Goal: Task Accomplishment & Management: Use online tool/utility

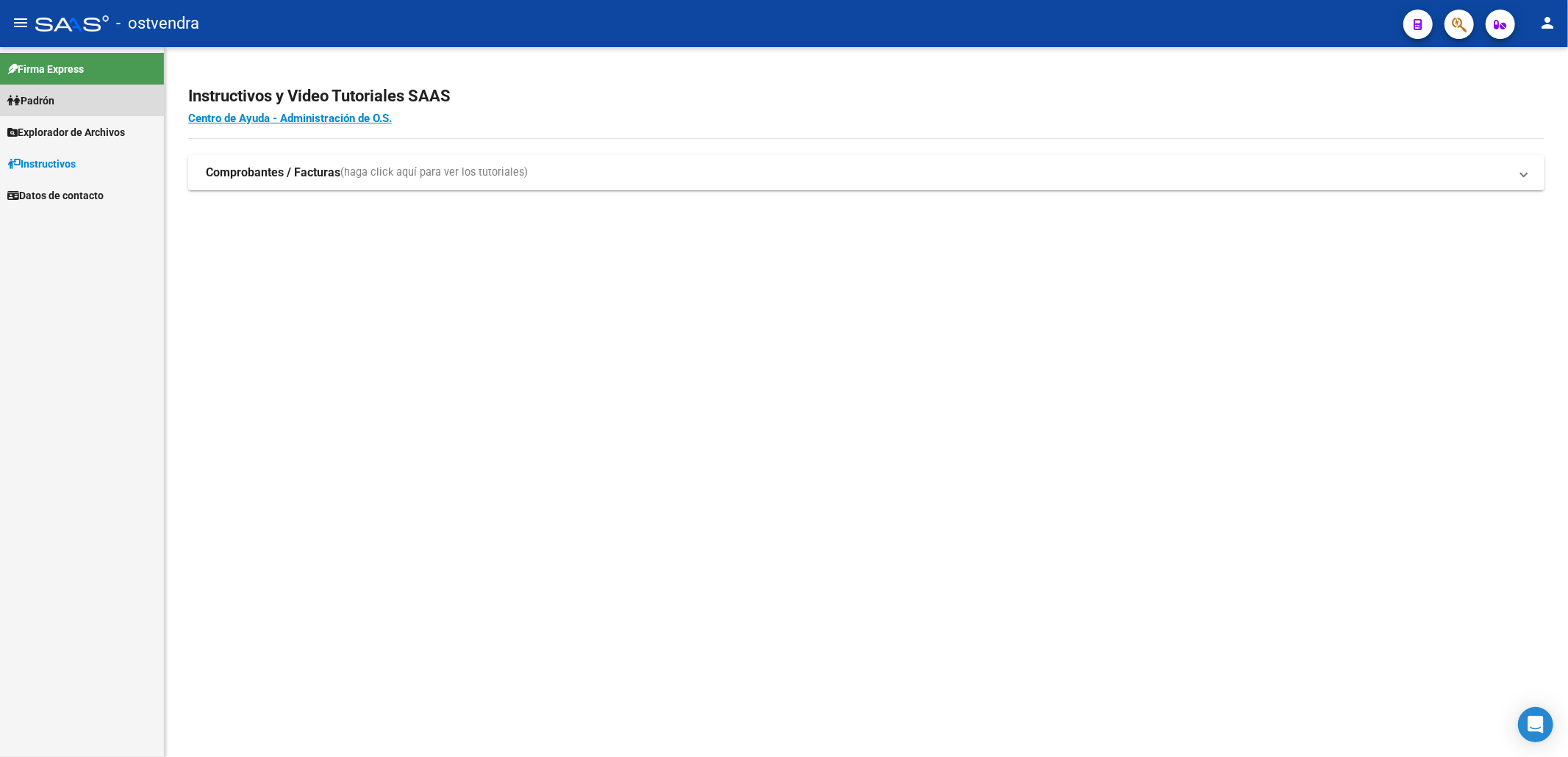
click at [50, 90] on link "Padrón" at bounding box center [81, 100] width 164 height 32
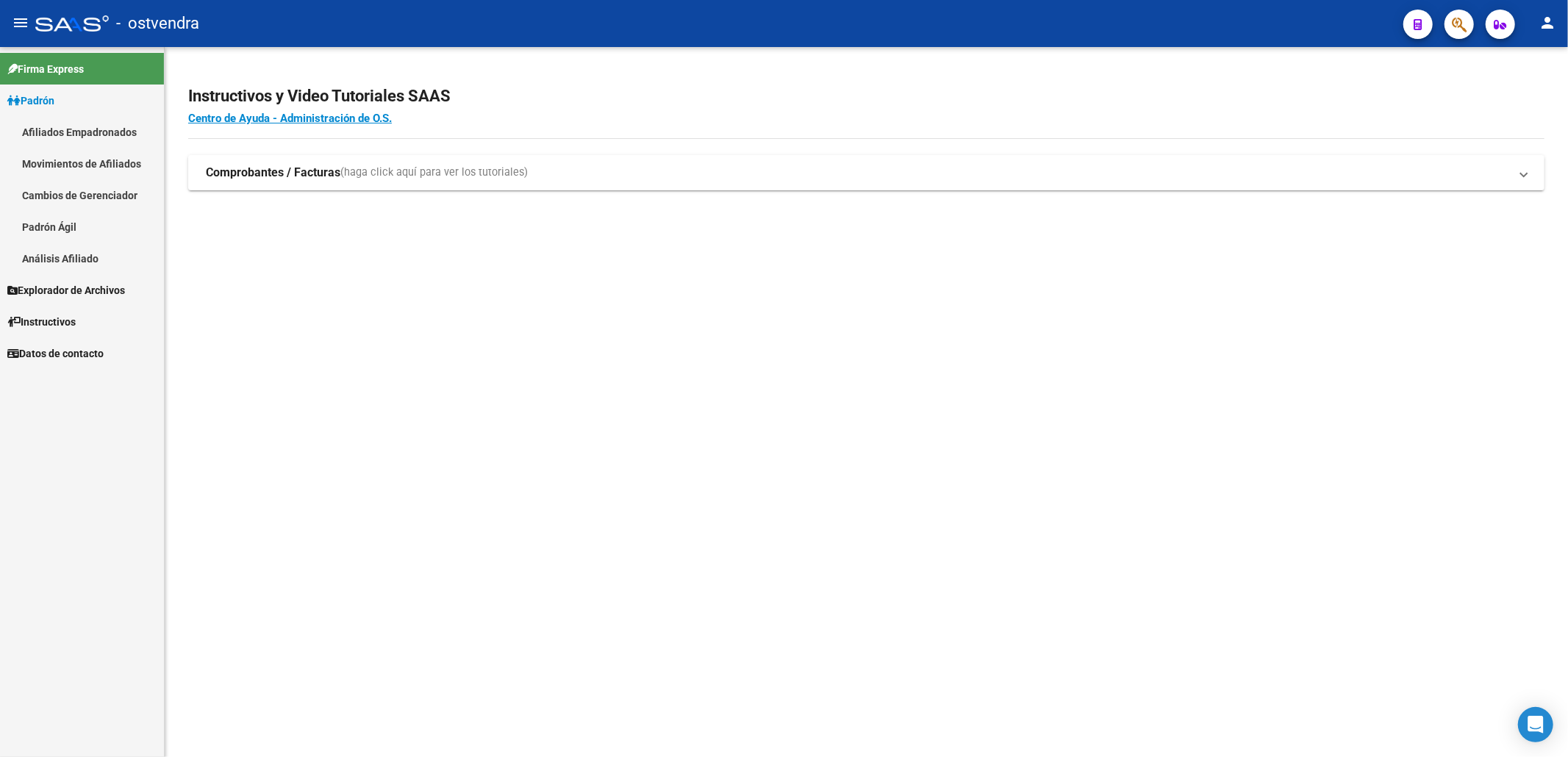
click at [87, 260] on link "Análisis Afiliado" at bounding box center [81, 258] width 164 height 32
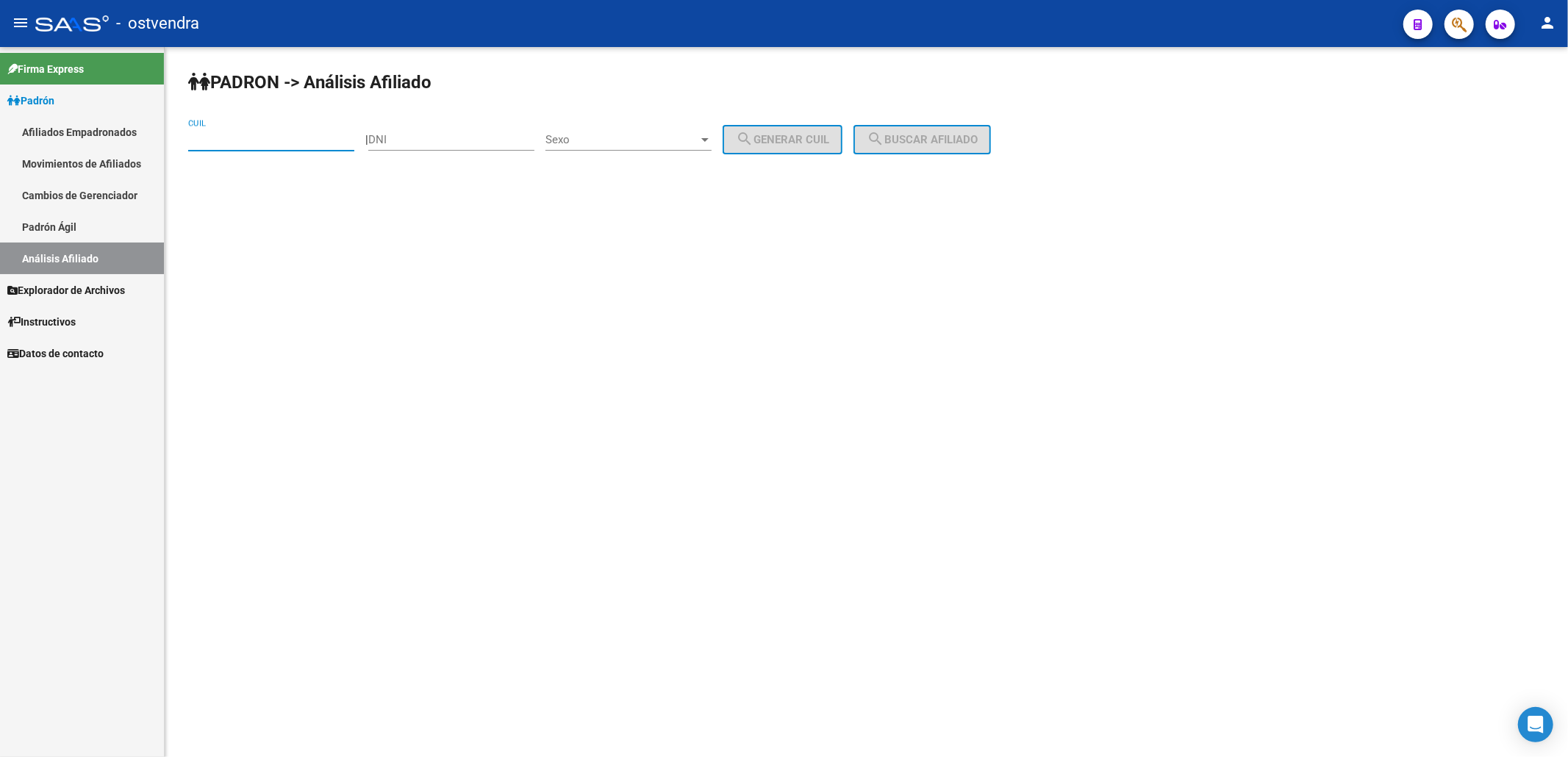
click at [328, 143] on input "CUIL" at bounding box center [271, 139] width 166 height 13
paste input "27-28465984-3"
drag, startPoint x: 938, startPoint y: 138, endPoint x: 926, endPoint y: 131, distance: 13.9
click at [937, 136] on span "search Buscar afiliado" at bounding box center [922, 139] width 111 height 13
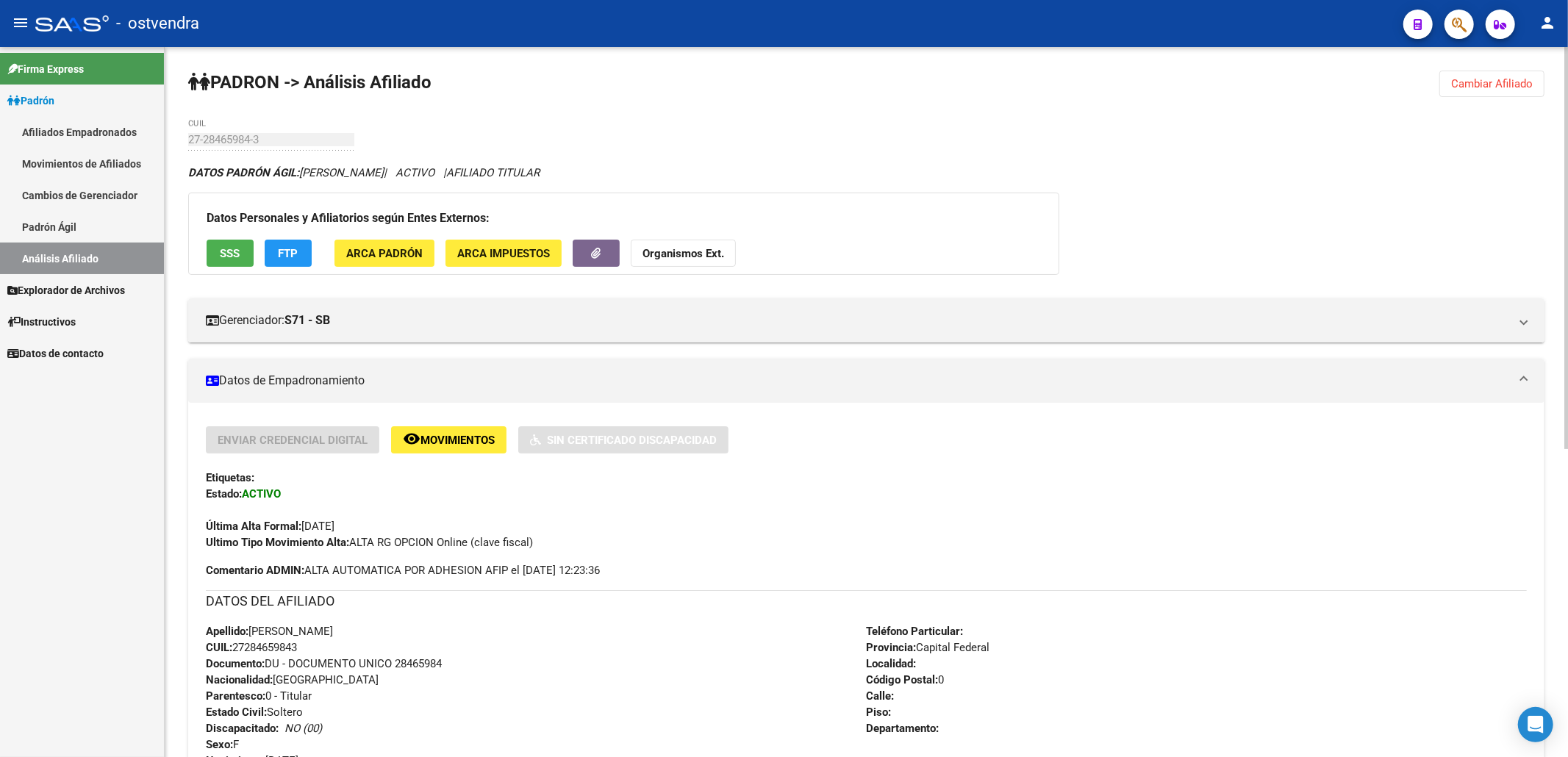
click at [1512, 82] on span "Cambiar Afiliado" at bounding box center [1491, 83] width 81 height 13
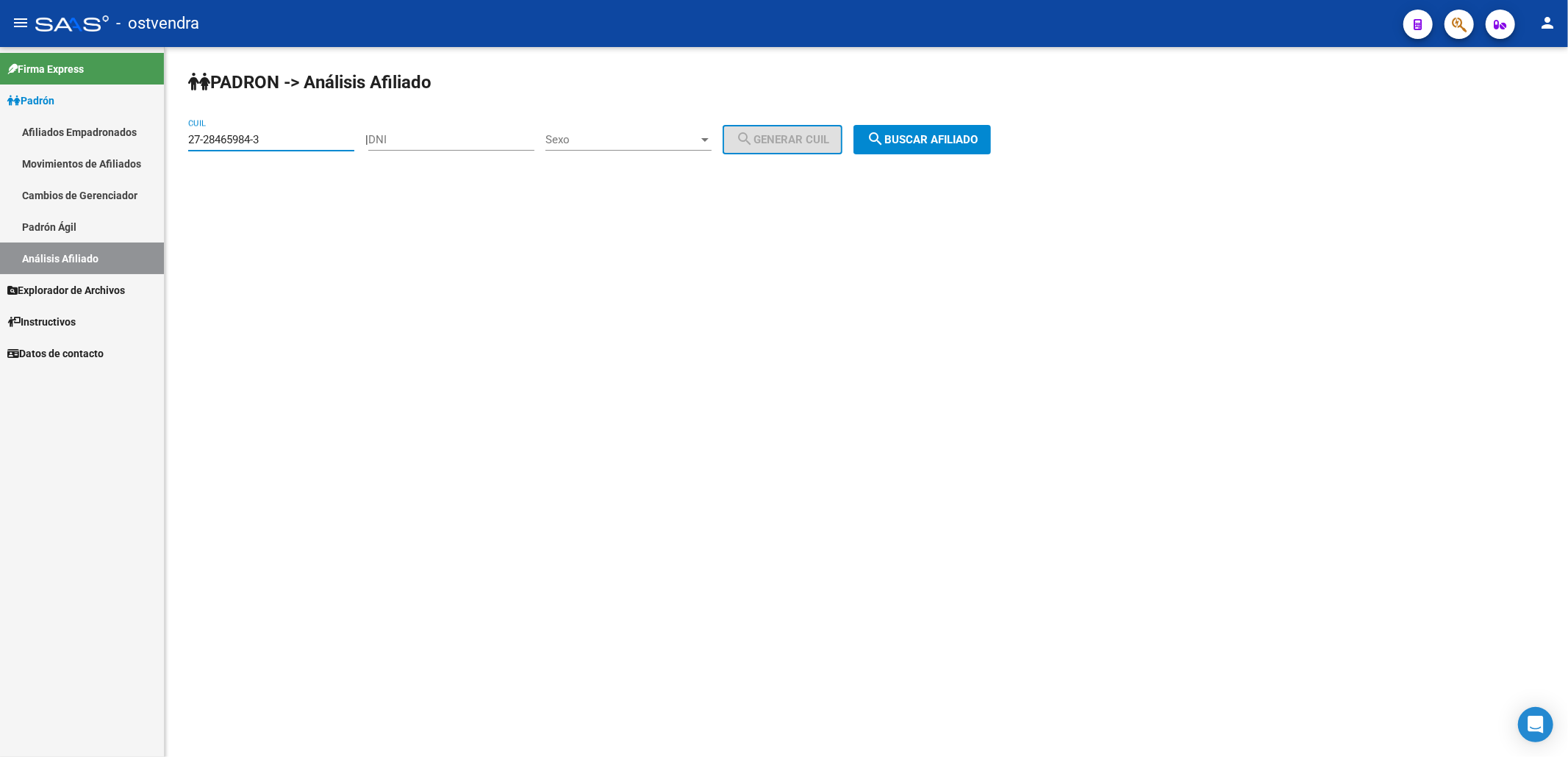
drag, startPoint x: 308, startPoint y: 144, endPoint x: 0, endPoint y: 104, distance: 310.6
click at [0, 104] on mat-sidenav-container "Firma Express Padrón Afiliados Empadronados Movimientos de Afiliados Cambios de…" at bounding box center [784, 402] width 1568 height 710
paste input "9949447-6"
click at [933, 142] on span "search Buscar afiliado" at bounding box center [922, 139] width 111 height 13
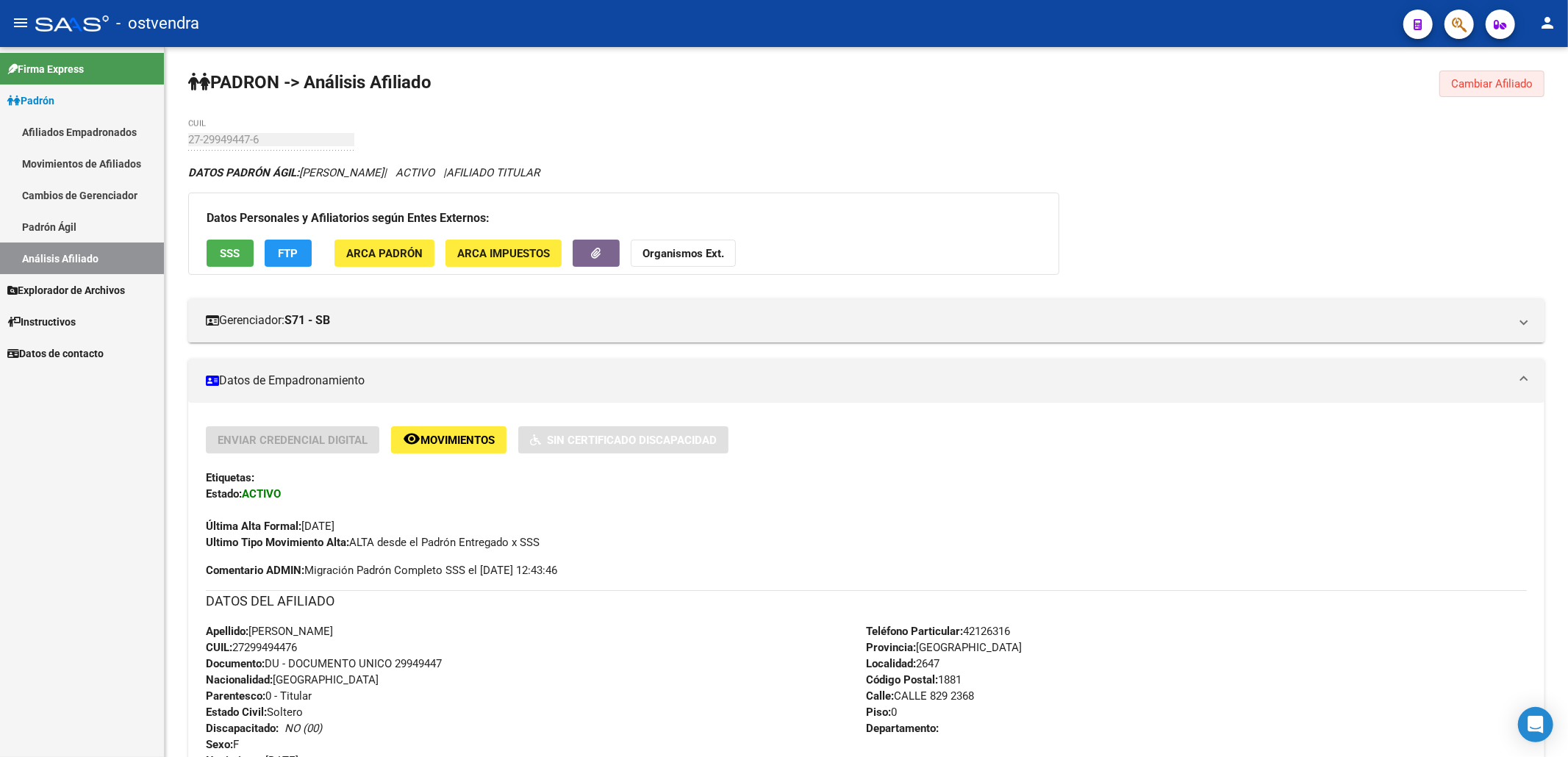
click at [1504, 81] on span "Cambiar Afiliado" at bounding box center [1491, 83] width 81 height 13
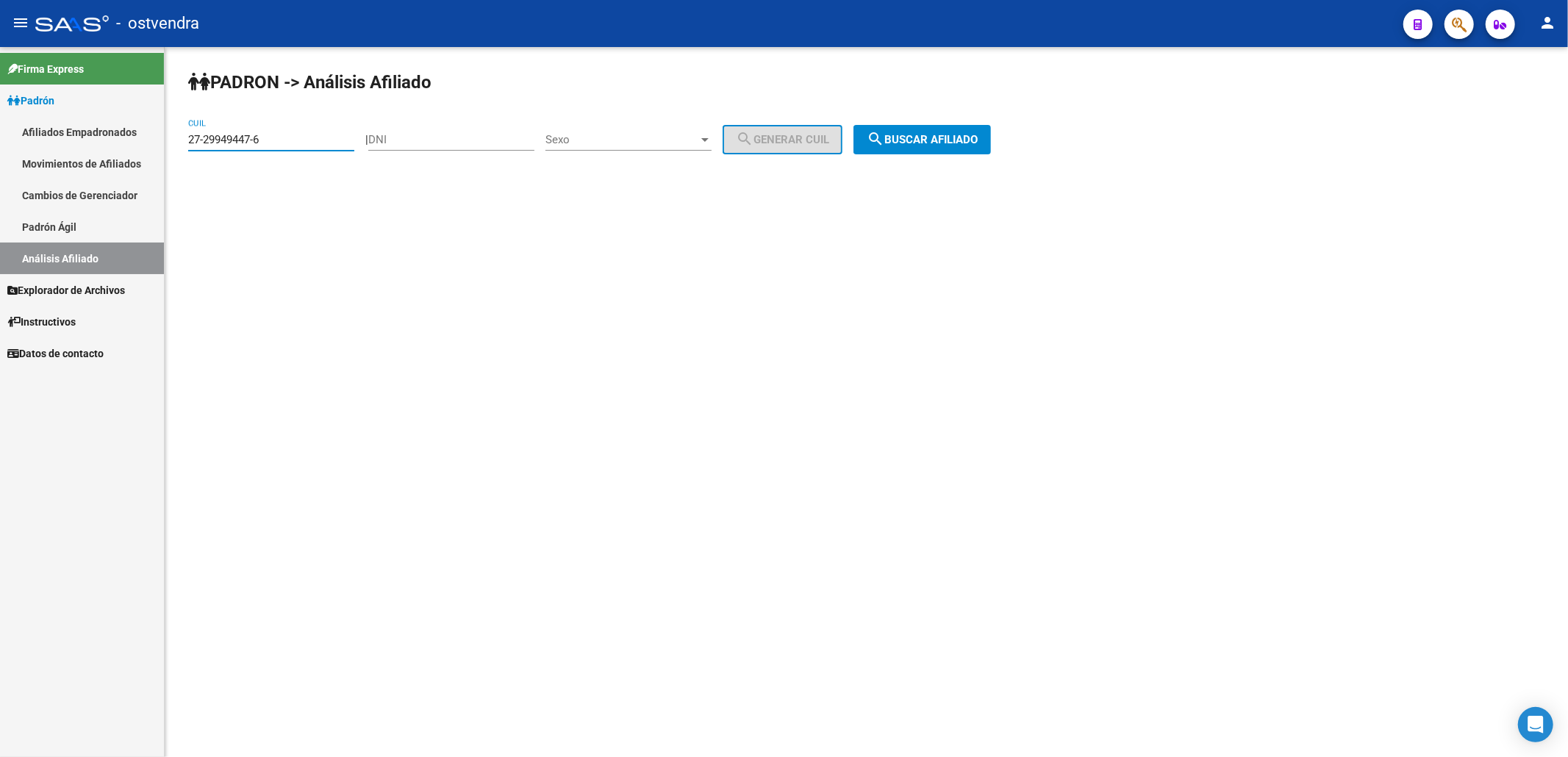
drag, startPoint x: 274, startPoint y: 141, endPoint x: 92, endPoint y: 138, distance: 182.0
click at [0, 133] on mat-sidenav-container "Firma Express Padrón Afiliados Empadronados Movimientos de Afiliados Cambios de…" at bounding box center [784, 402] width 1568 height 710
paste input "30313709-8"
click at [983, 144] on div "PADRON -> Análisis Afiliado 27-30313709-8 CUIL | DNI Sexo Sexo search Generar C…" at bounding box center [866, 124] width 1403 height 155
click at [978, 144] on span "search Buscar afiliado" at bounding box center [922, 139] width 111 height 13
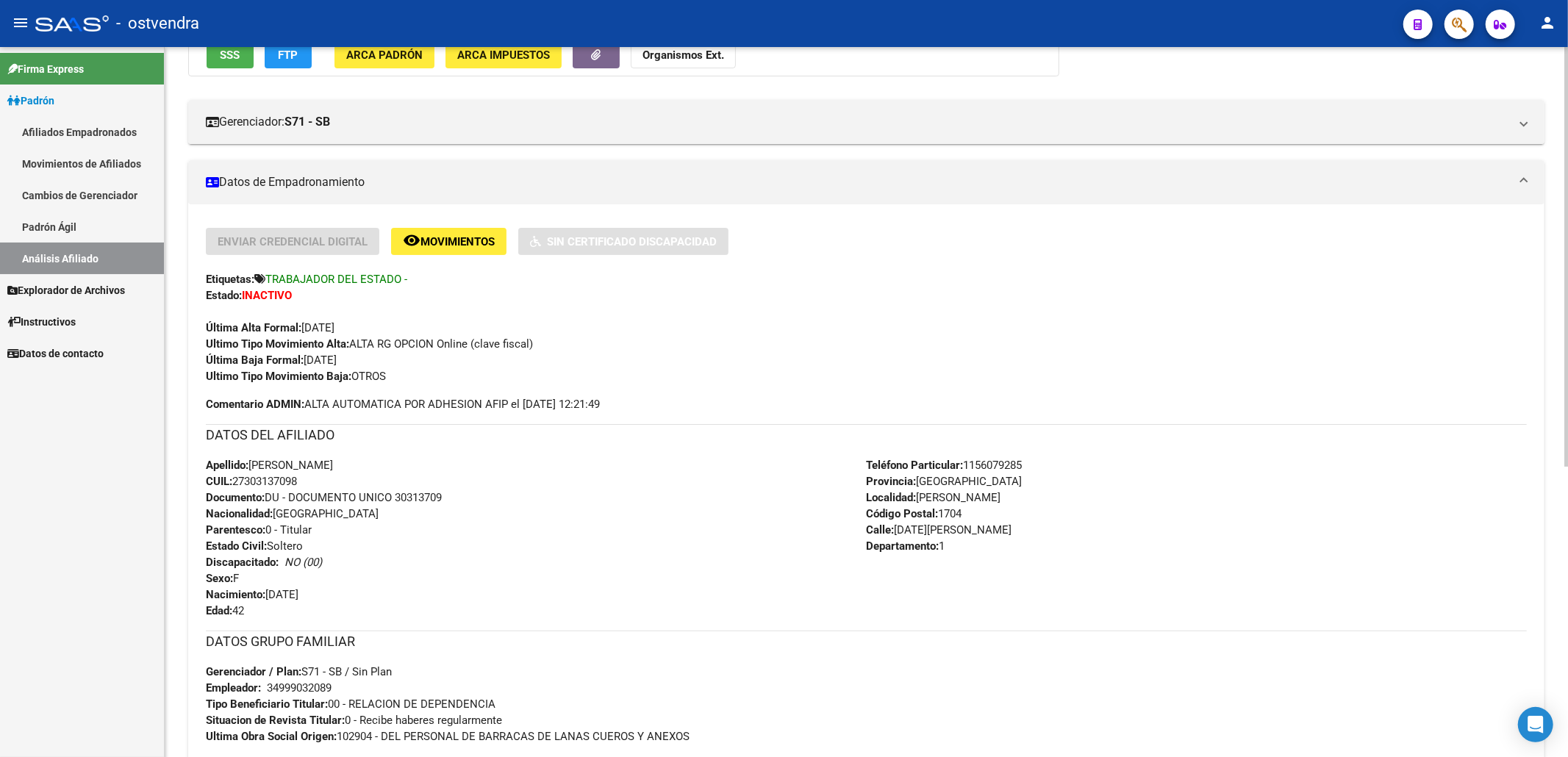
scroll to position [395, 0]
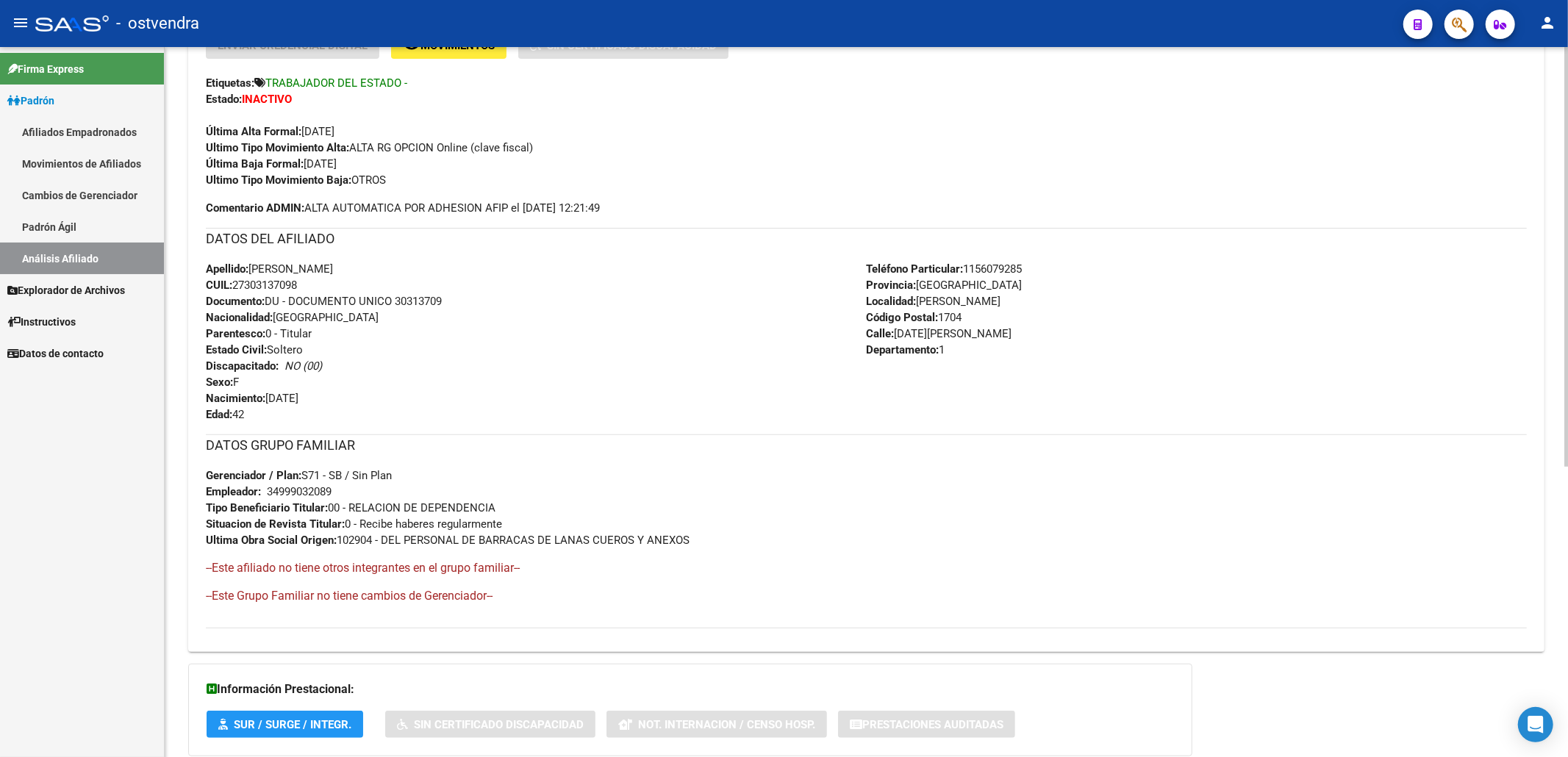
click at [986, 457] on div "DATOS GRUPO FAMILIAR Gerenciador / Plan: S71 - SB / Sin Plan Empleador: 3499903…" at bounding box center [866, 492] width 1321 height 114
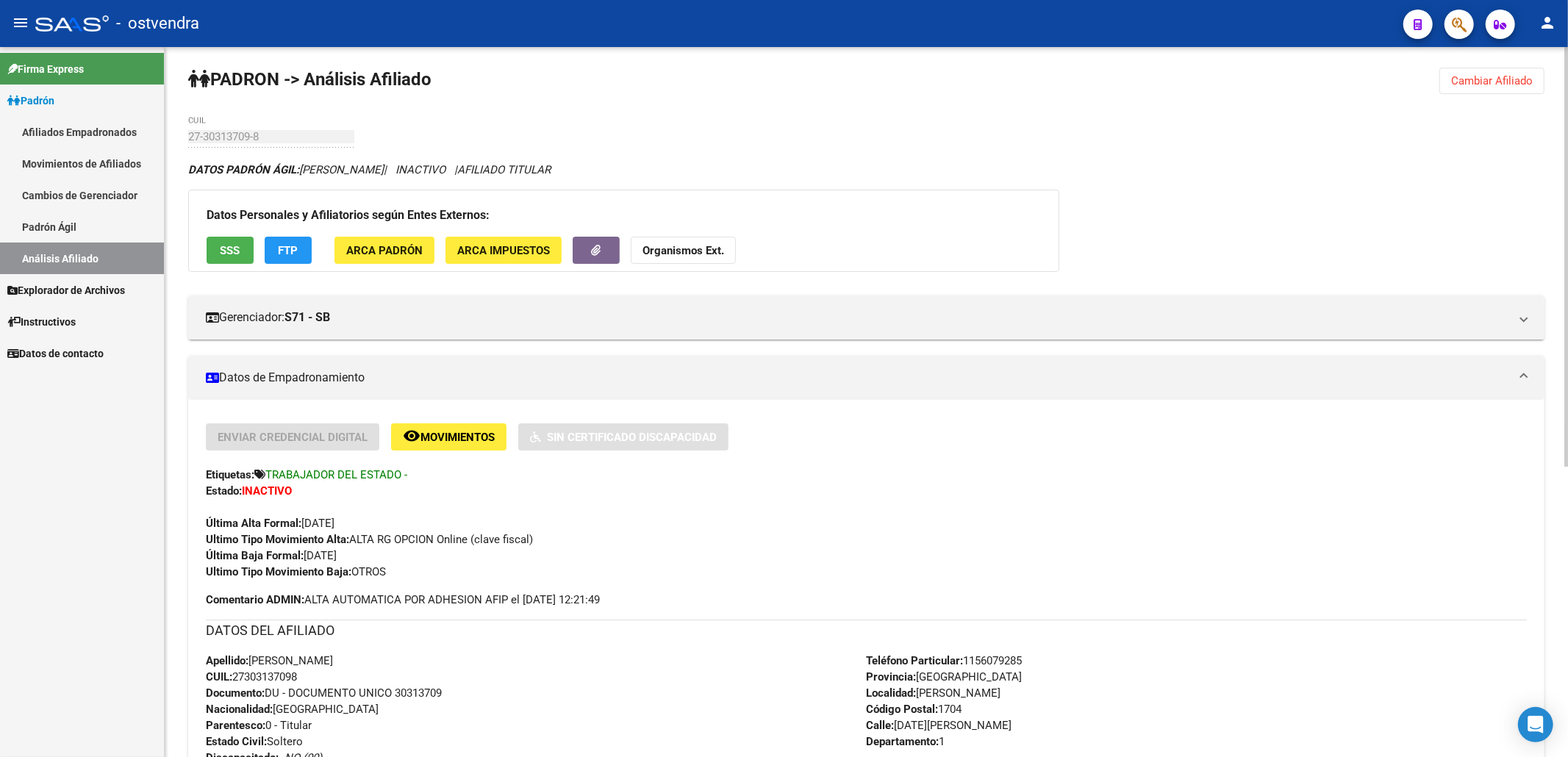
scroll to position [0, 0]
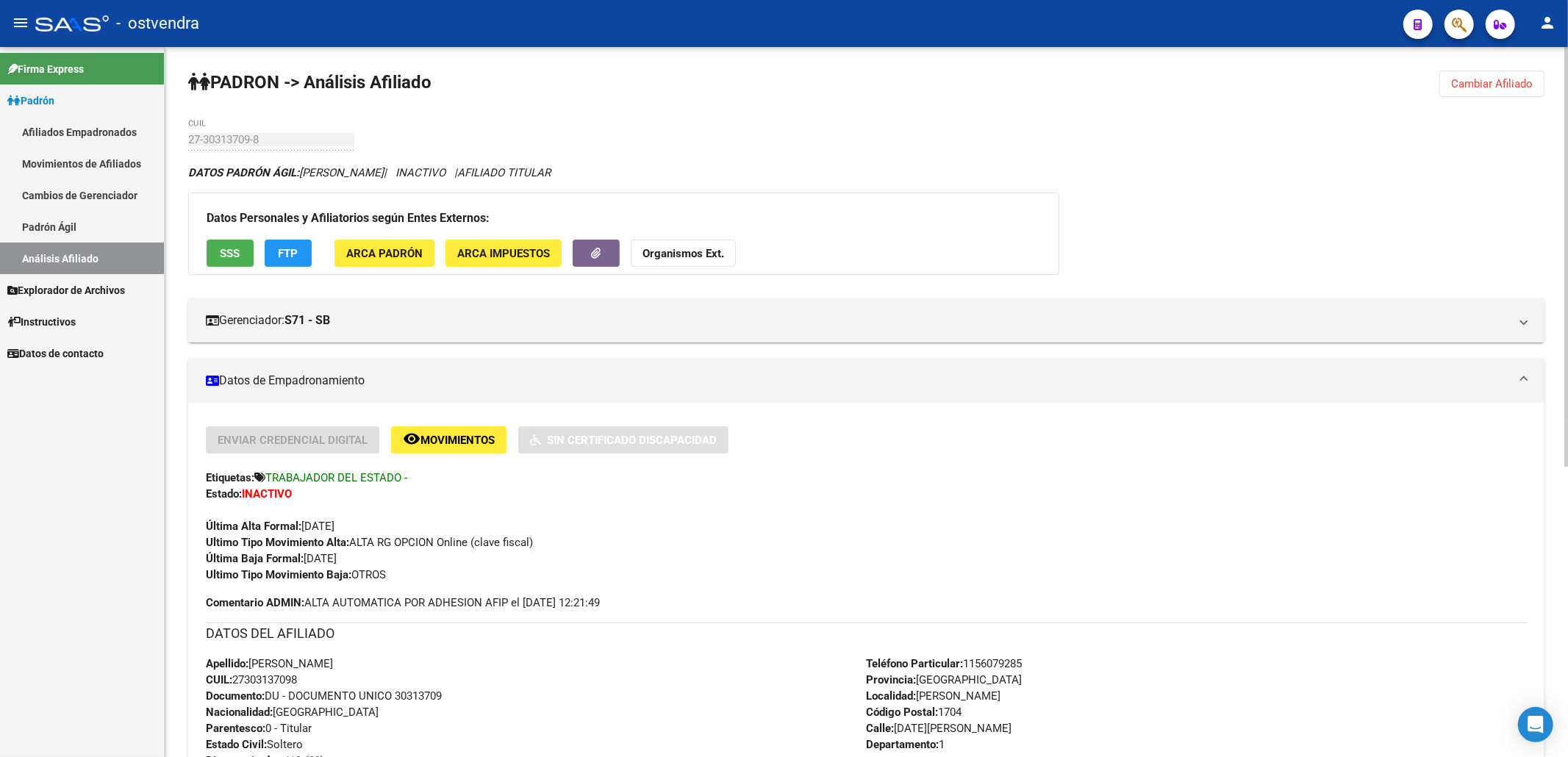
click at [1491, 61] on div "PADRON -> Análisis Afiliado Cambiar Afiliado 27-30313709-8 CUIL DATOS PADRÓN ÁG…" at bounding box center [866, 648] width 1403 height 1203
click at [1482, 81] on span "Cambiar Afiliado" at bounding box center [1491, 83] width 81 height 13
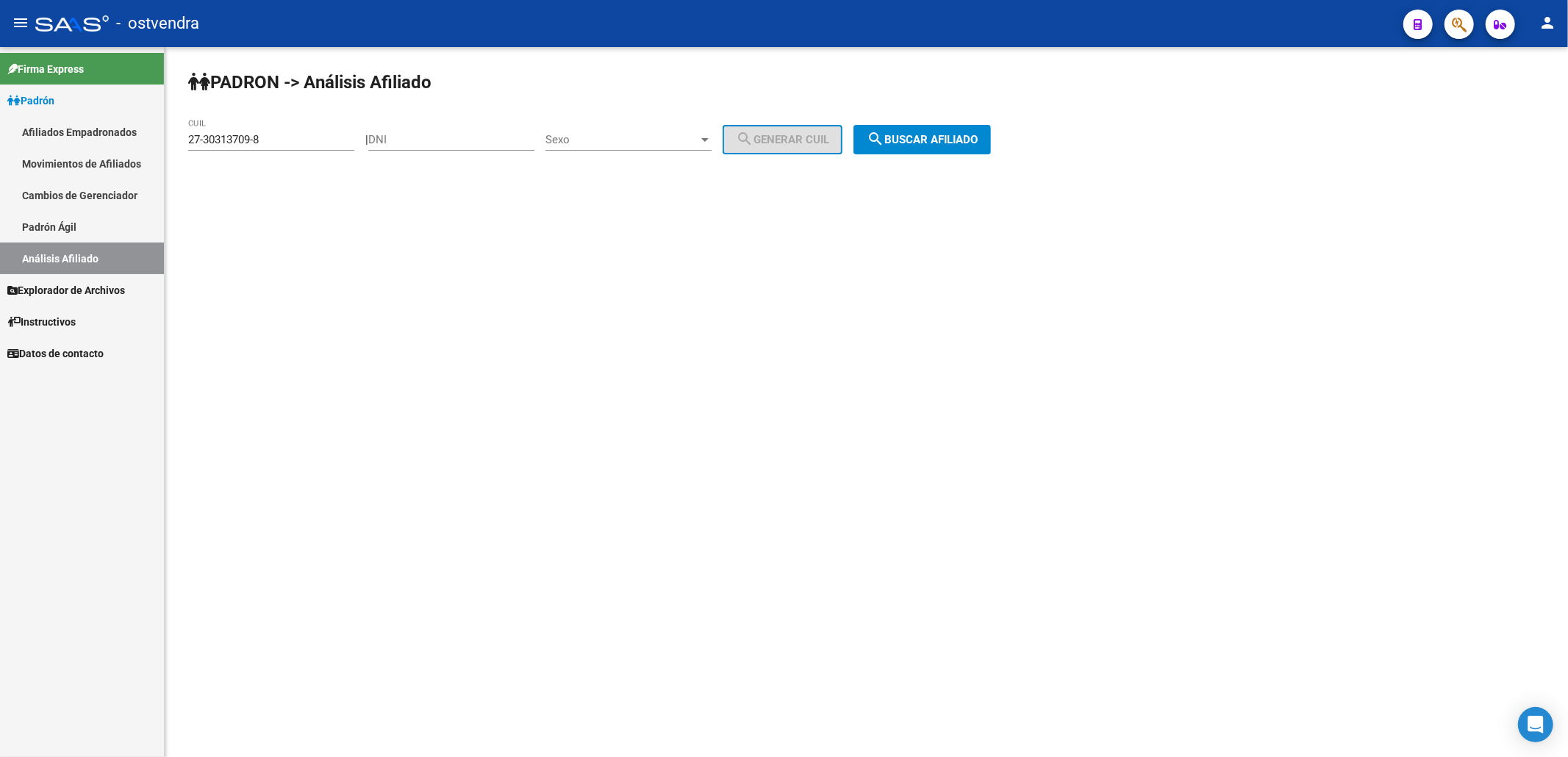
click at [288, 130] on div "27-30313709-8 CUIL" at bounding box center [271, 135] width 166 height 32
click at [281, 150] on div "27-30313709-8 CUIL" at bounding box center [271, 135] width 166 height 32
drag, startPoint x: 282, startPoint y: 134, endPoint x: 0, endPoint y: 127, distance: 282.1
click at [0, 127] on mat-sidenav-container "Firma Express Padrón Afiliados Empadronados Movimientos de Afiliados Cambios de…" at bounding box center [784, 402] width 1568 height 710
paste input "1823289-5"
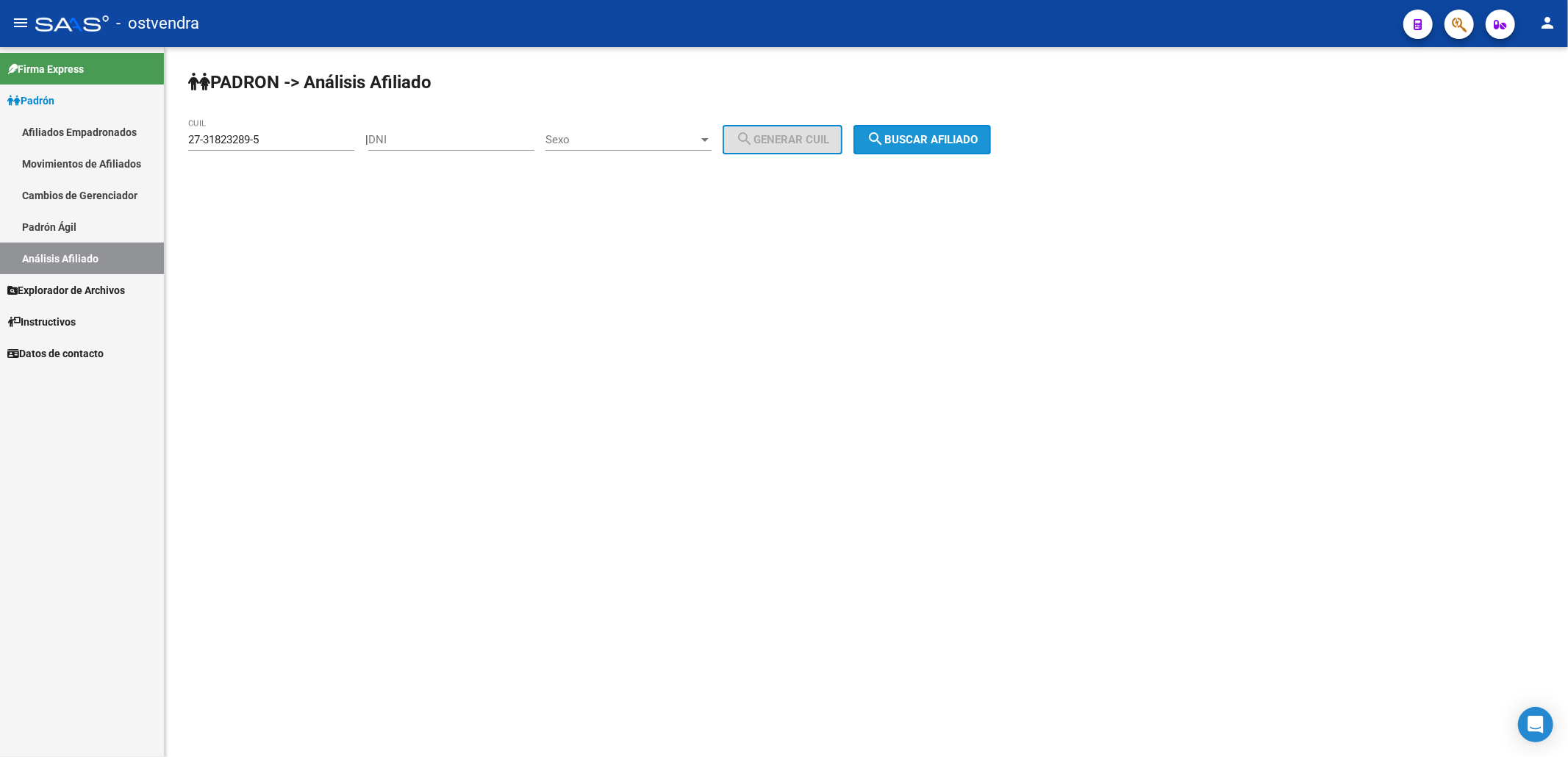
click at [920, 141] on span "search Buscar afiliado" at bounding box center [922, 139] width 111 height 13
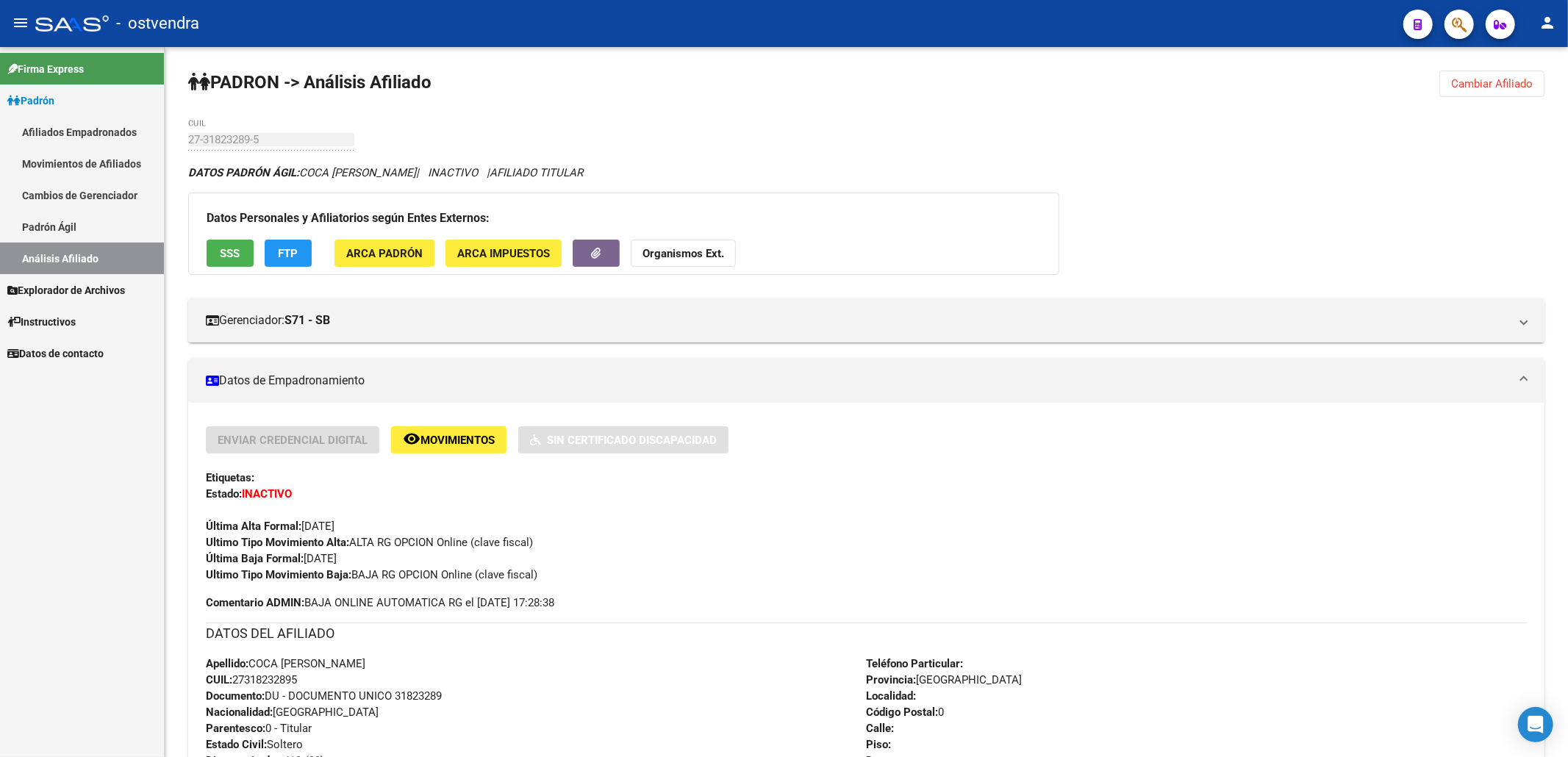
drag, startPoint x: 1467, startPoint y: 81, endPoint x: 774, endPoint y: 5, distance: 697.2
click at [1451, 77] on span "Cambiar Afiliado" at bounding box center [1491, 83] width 81 height 13
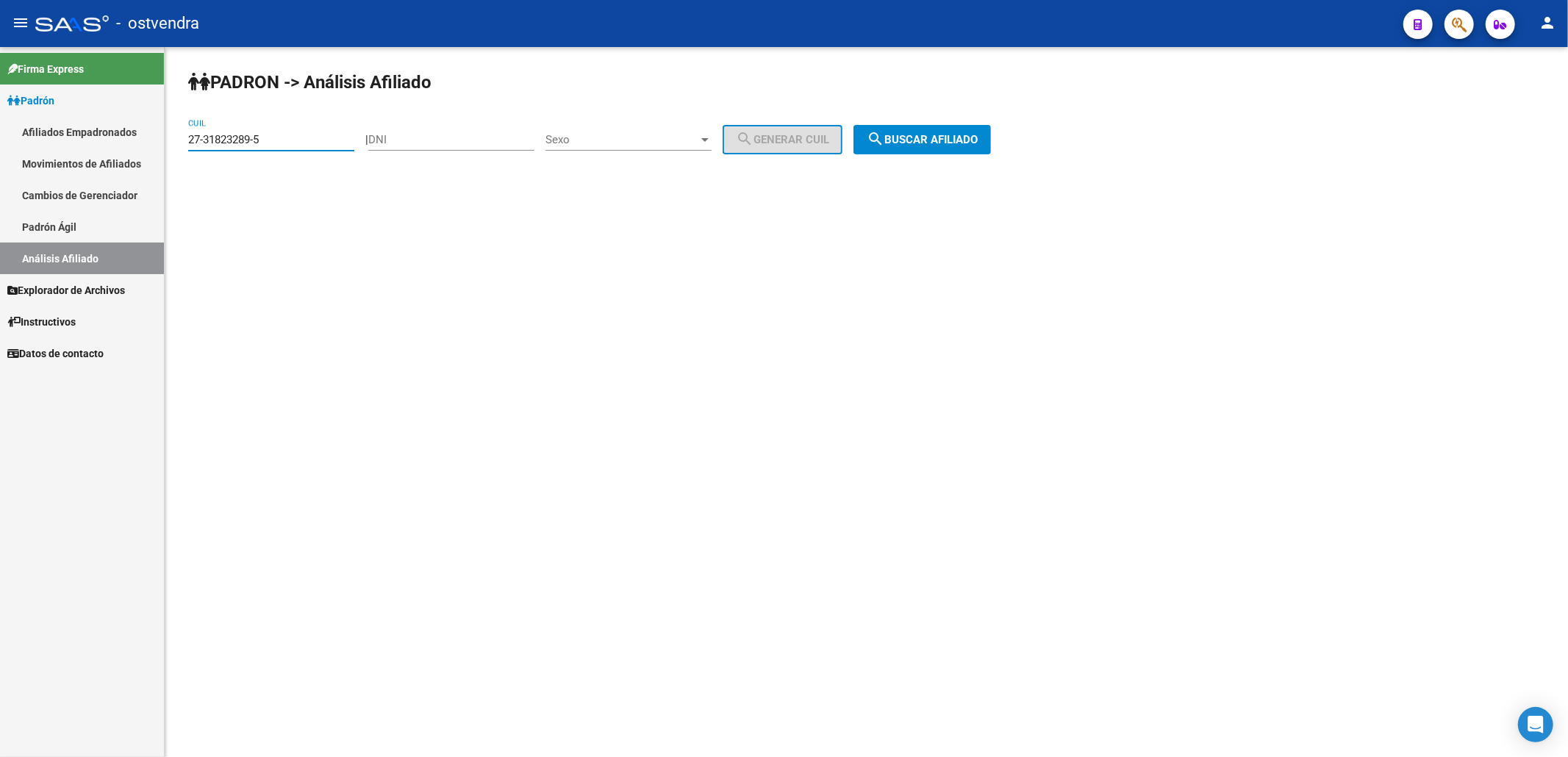
drag, startPoint x: 300, startPoint y: 144, endPoint x: 0, endPoint y: 90, distance: 304.8
click at [0, 90] on mat-sidenav-container "Firma Express Padrón Afiliados Empadronados Movimientos de Afiliados Cambios de…" at bounding box center [784, 402] width 1568 height 710
paste input "2009393-2"
click at [949, 134] on span "search Buscar afiliado" at bounding box center [922, 139] width 111 height 13
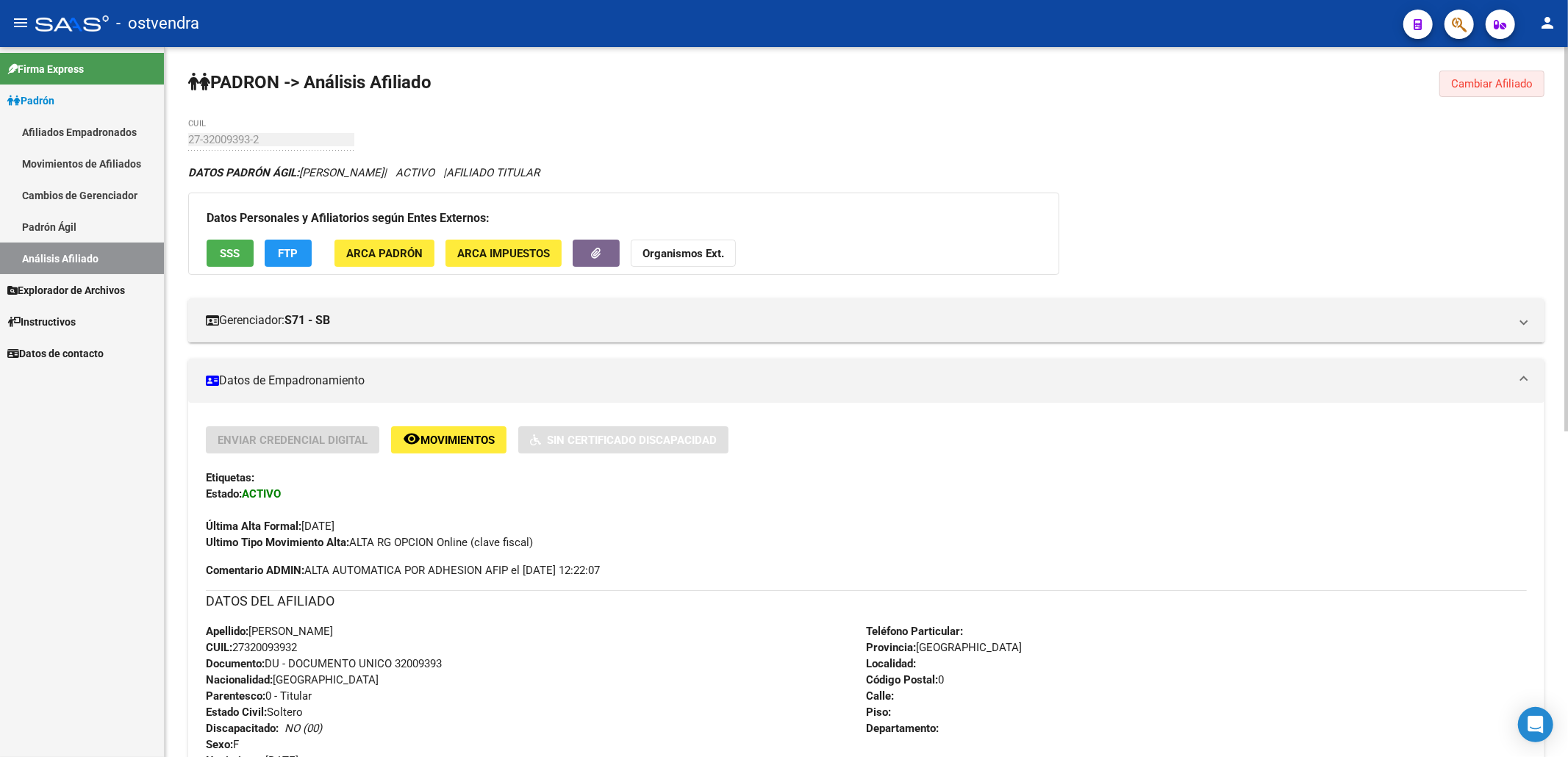
click at [1480, 81] on span "Cambiar Afiliado" at bounding box center [1491, 83] width 81 height 13
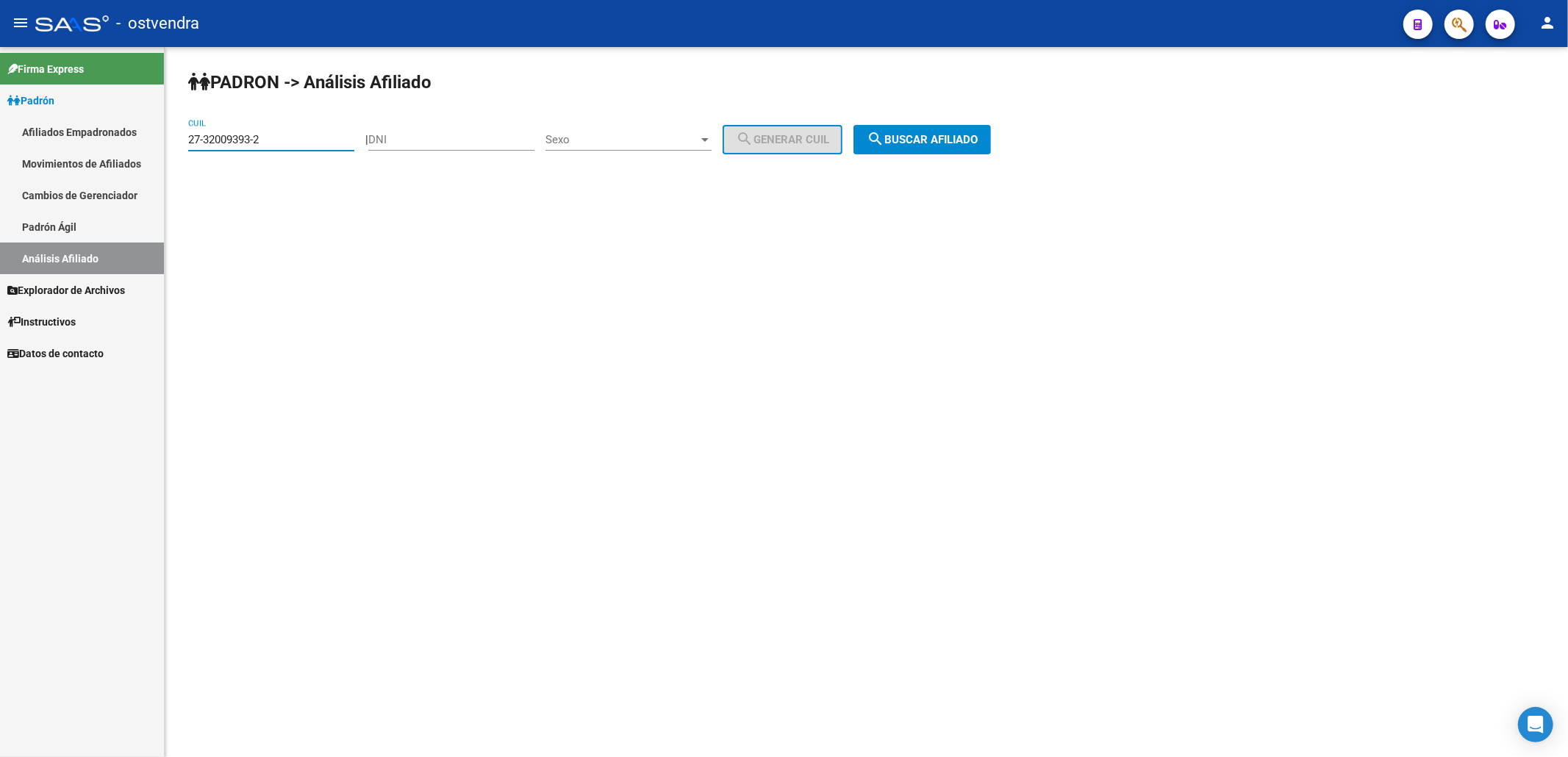
click at [307, 134] on input "27-32009393-2" at bounding box center [271, 139] width 166 height 13
drag, startPoint x: 279, startPoint y: 136, endPoint x: 199, endPoint y: 140, distance: 80.1
click at [199, 140] on input "27-32009393-2" at bounding box center [271, 139] width 166 height 13
paste input "45749626"
type input "27-45749626-0"
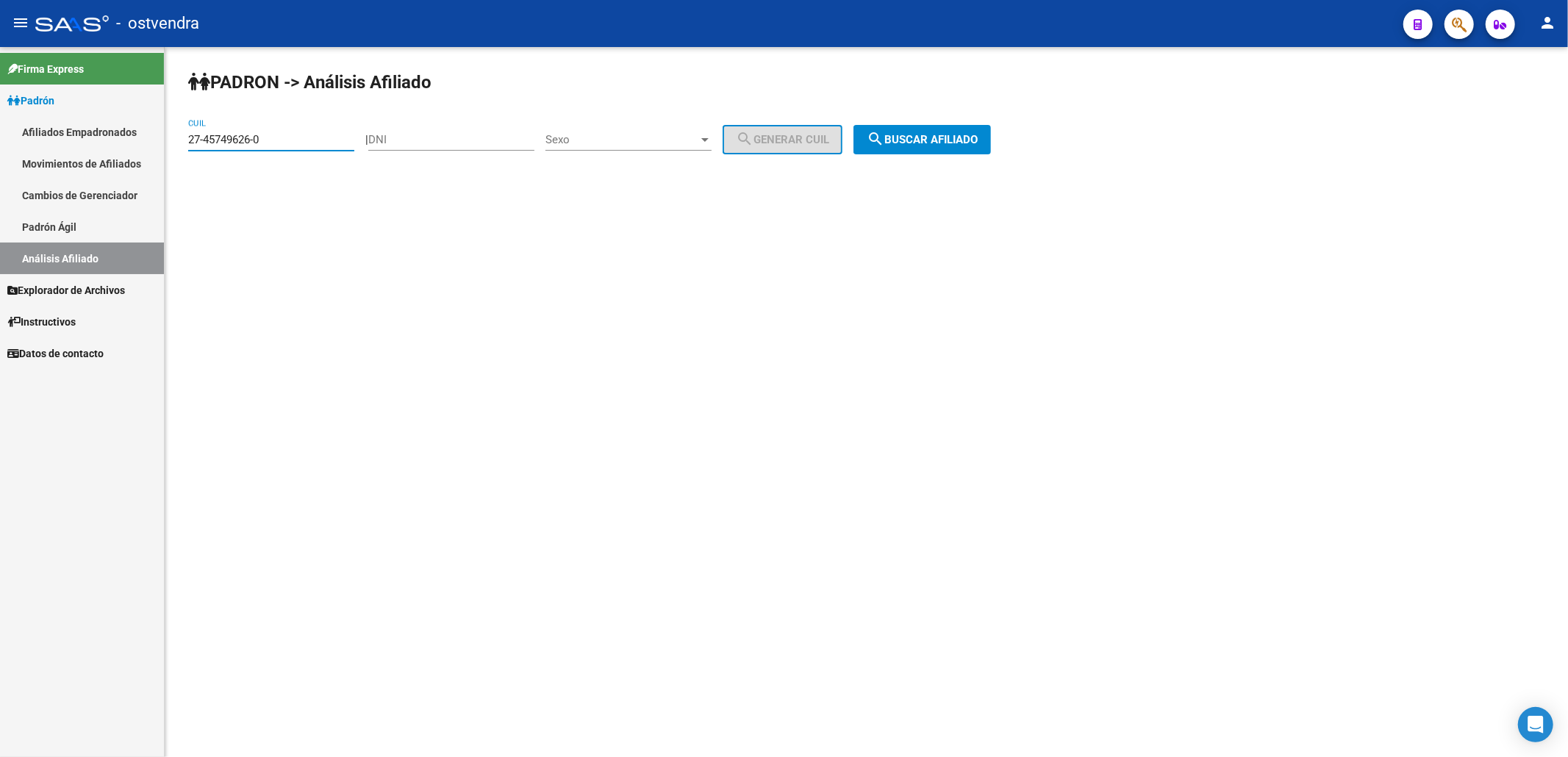
click at [914, 136] on span "search Buscar afiliado" at bounding box center [922, 139] width 111 height 13
